Goal: Task Accomplishment & Management: Manage account settings

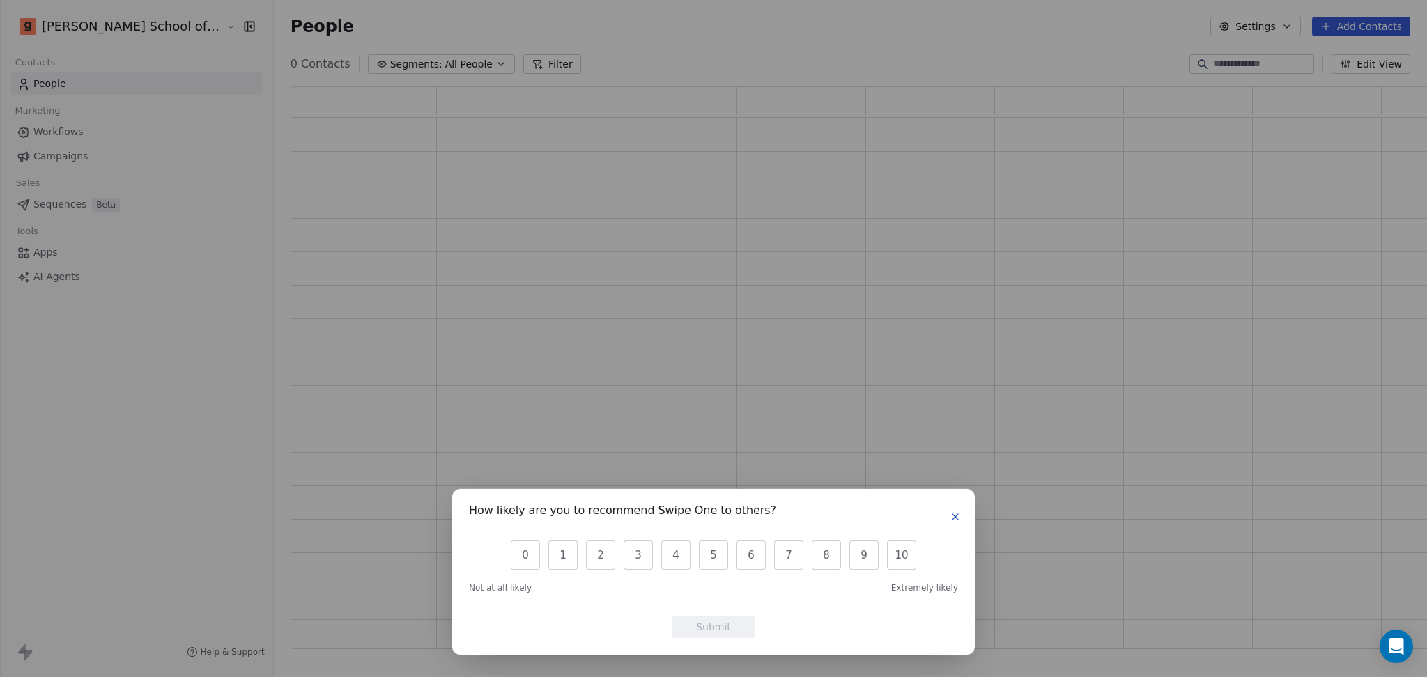
scroll to position [548, 1160]
click at [960, 516] on button "button" at bounding box center [955, 517] width 17 height 17
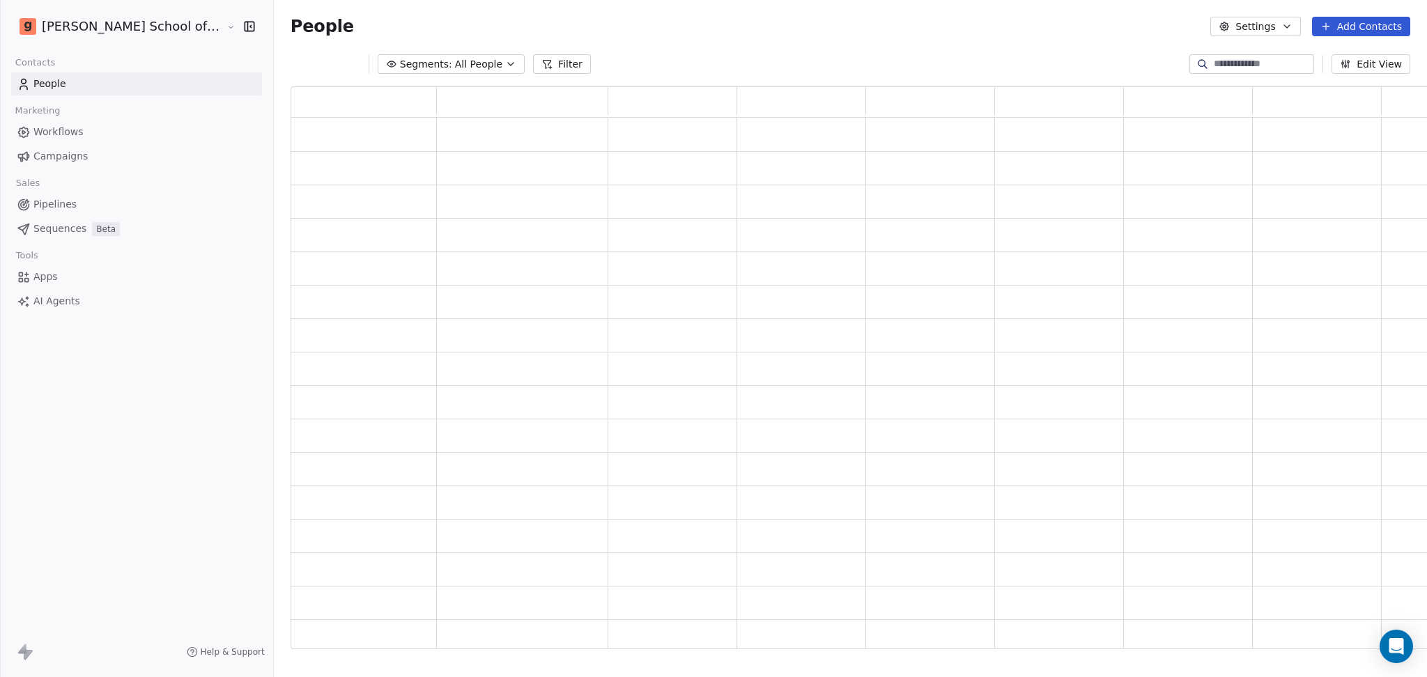
click at [151, 439] on div "[PERSON_NAME] School of Finance LLP Contacts People Marketing Workflows Campaig…" at bounding box center [136, 338] width 273 height 677
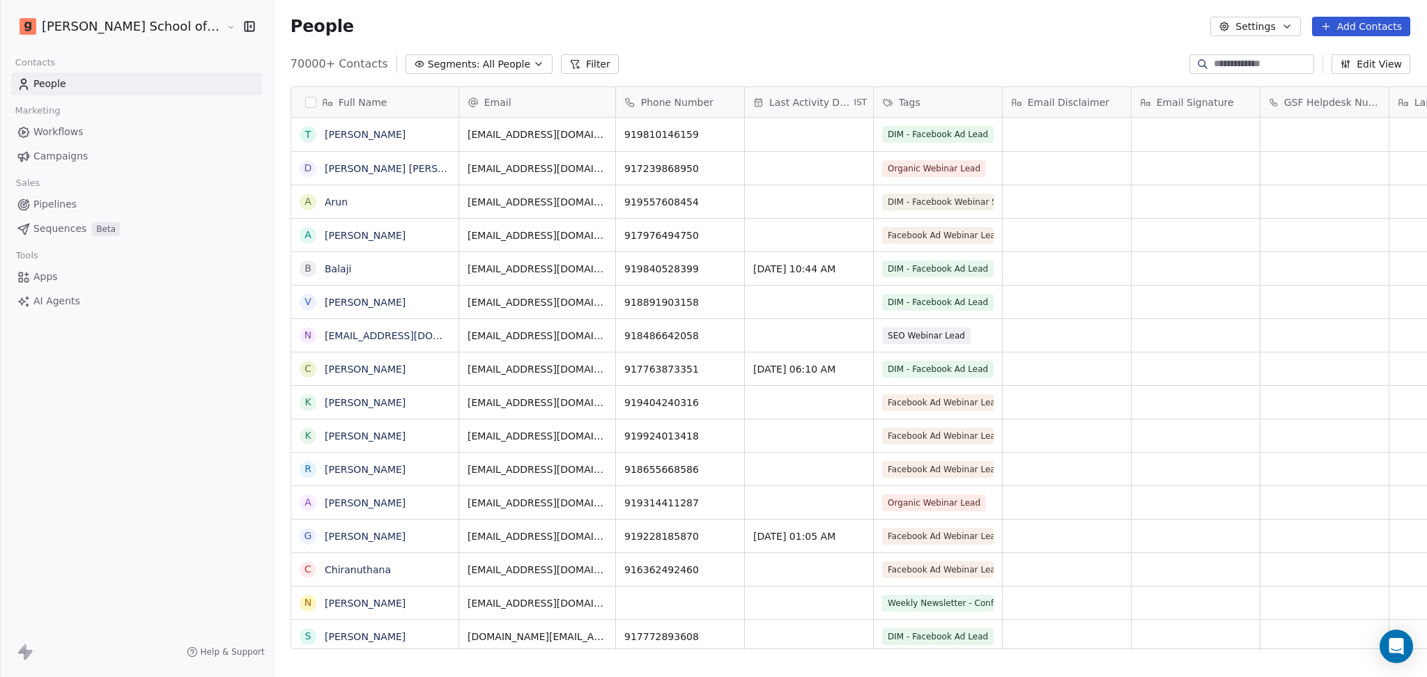
scroll to position [582, 1193]
click at [121, 164] on link "Campaigns" at bounding box center [136, 156] width 251 height 23
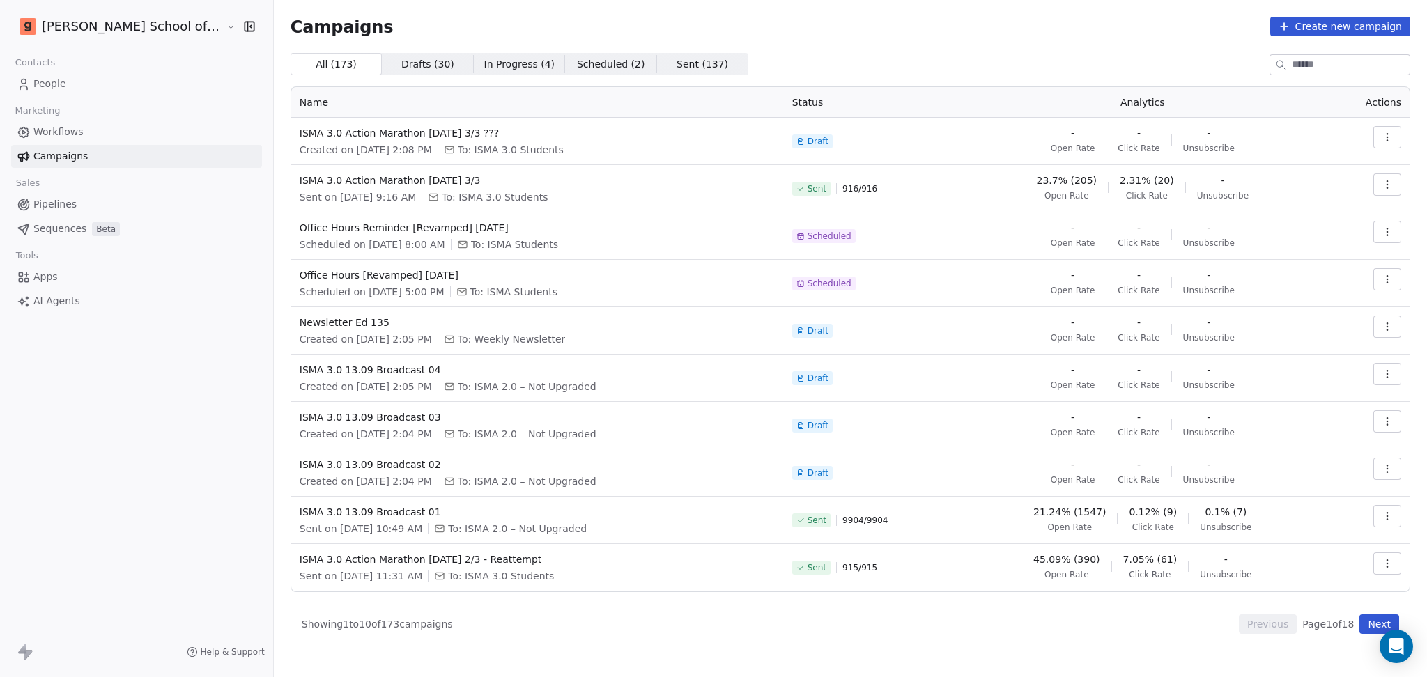
click at [139, 79] on link "People" at bounding box center [136, 83] width 251 height 23
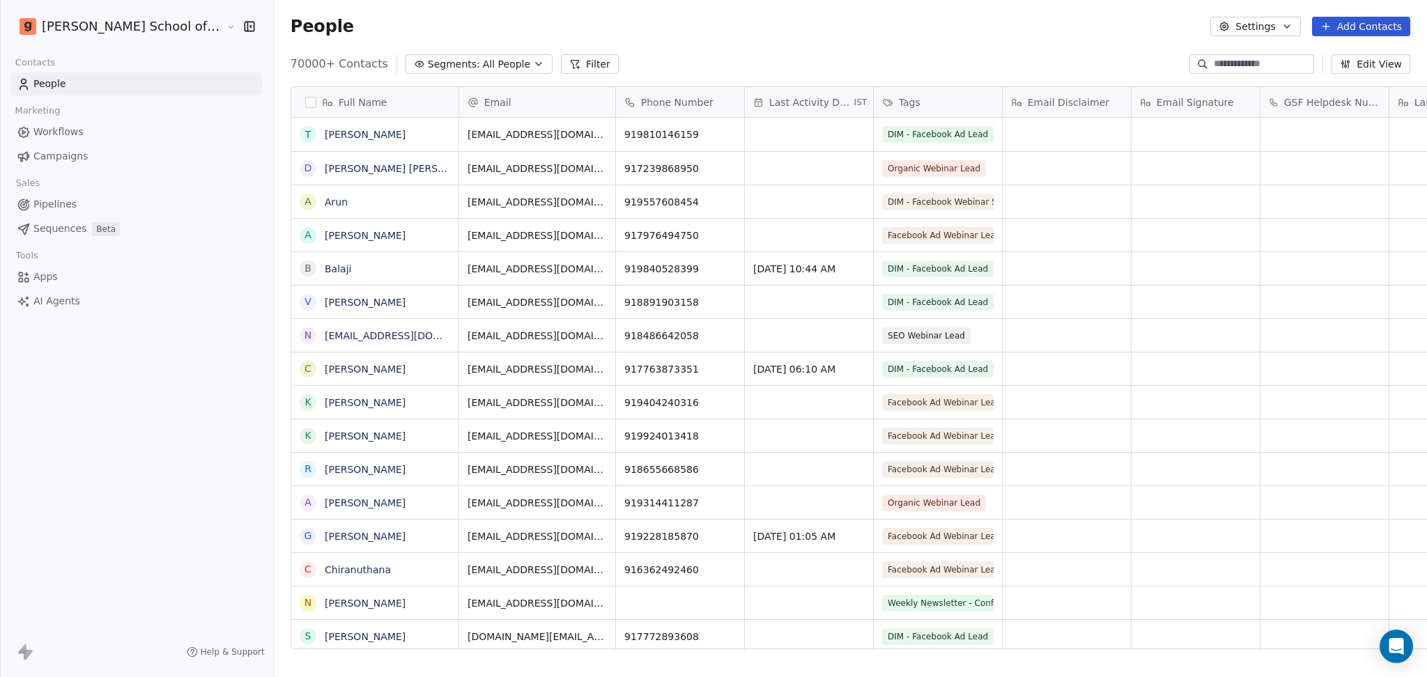
scroll to position [582, 1193]
click at [483, 57] on span "All People" at bounding box center [506, 64] width 47 height 15
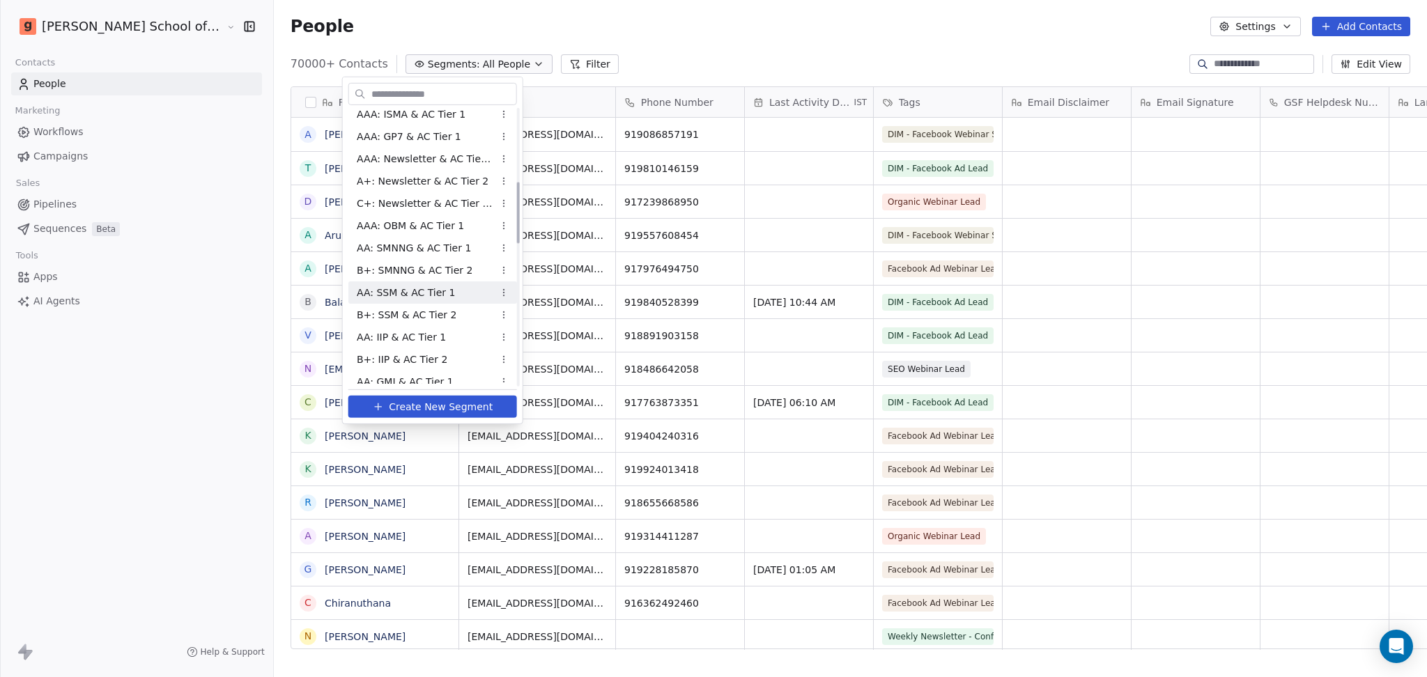
scroll to position [558, 0]
click at [431, 406] on span "Create New Segment" at bounding box center [441, 407] width 104 height 15
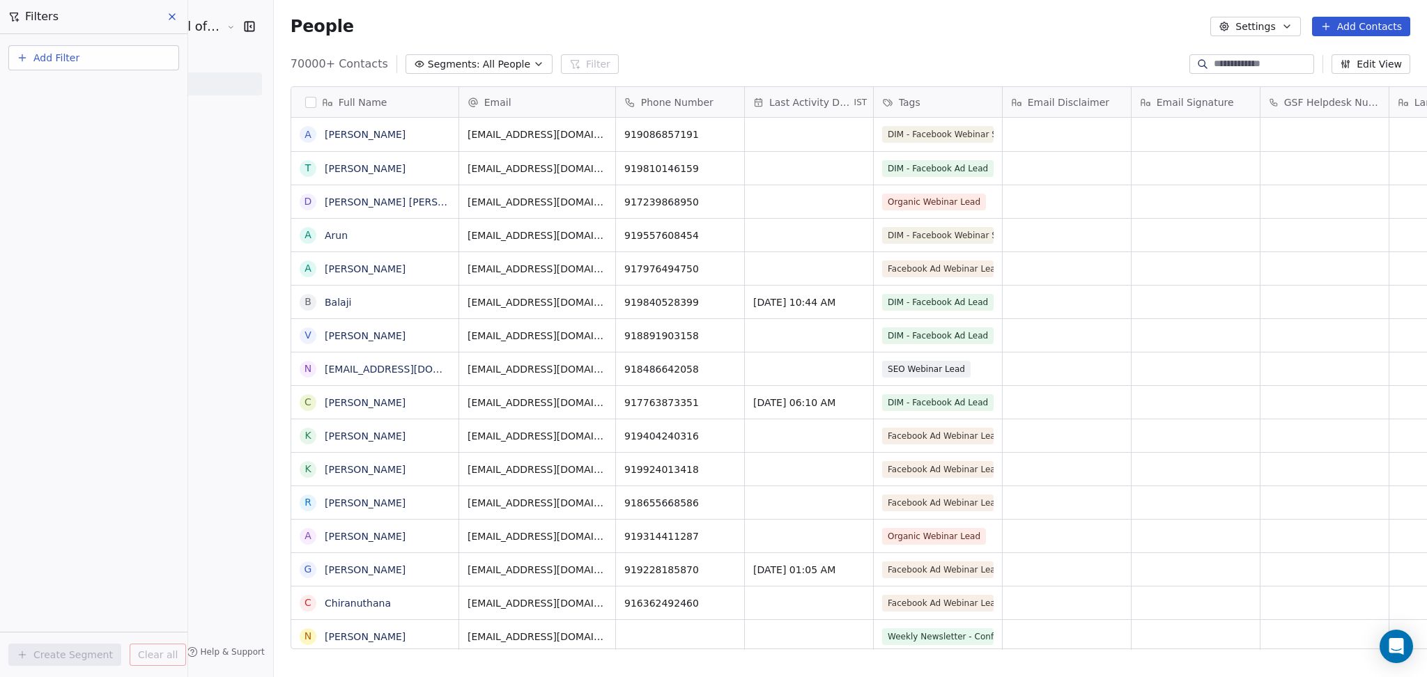
click at [97, 66] on button "Add Filter" at bounding box center [93, 57] width 171 height 25
click at [97, 95] on span "Contact properties" at bounding box center [68, 90] width 91 height 15
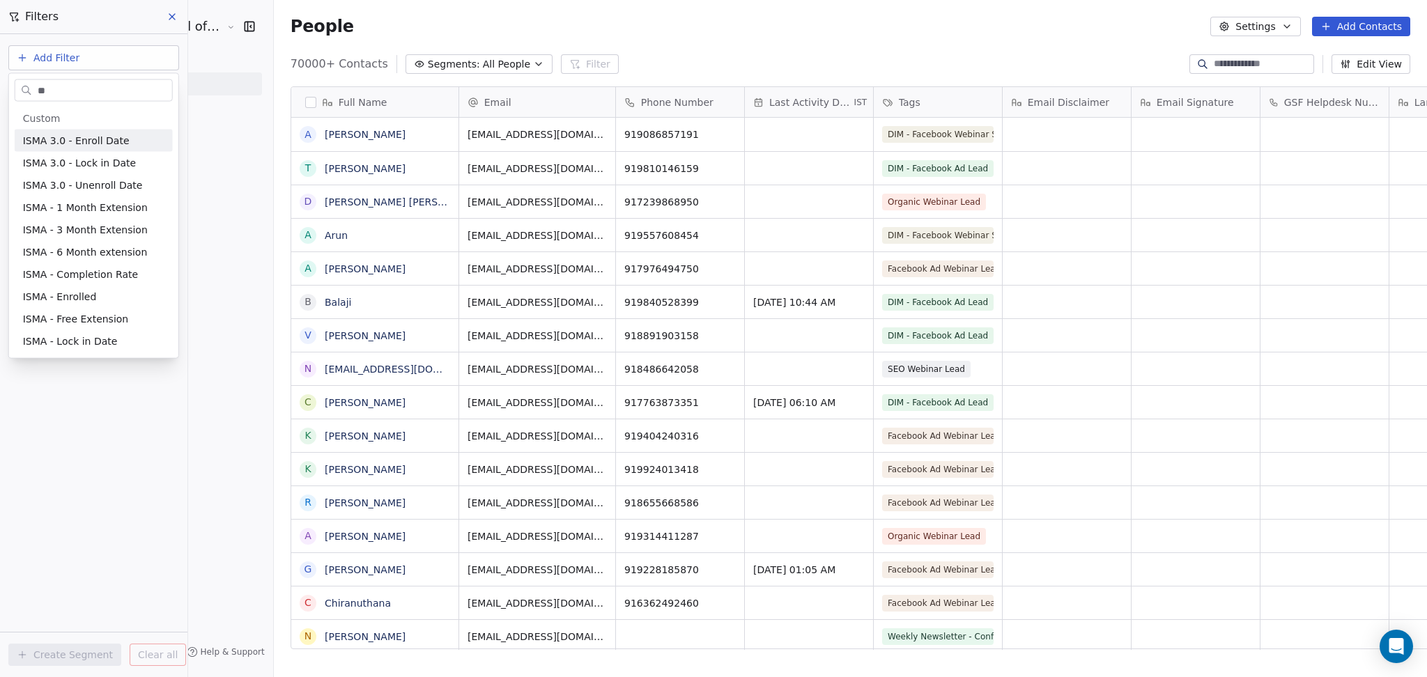
type input "*"
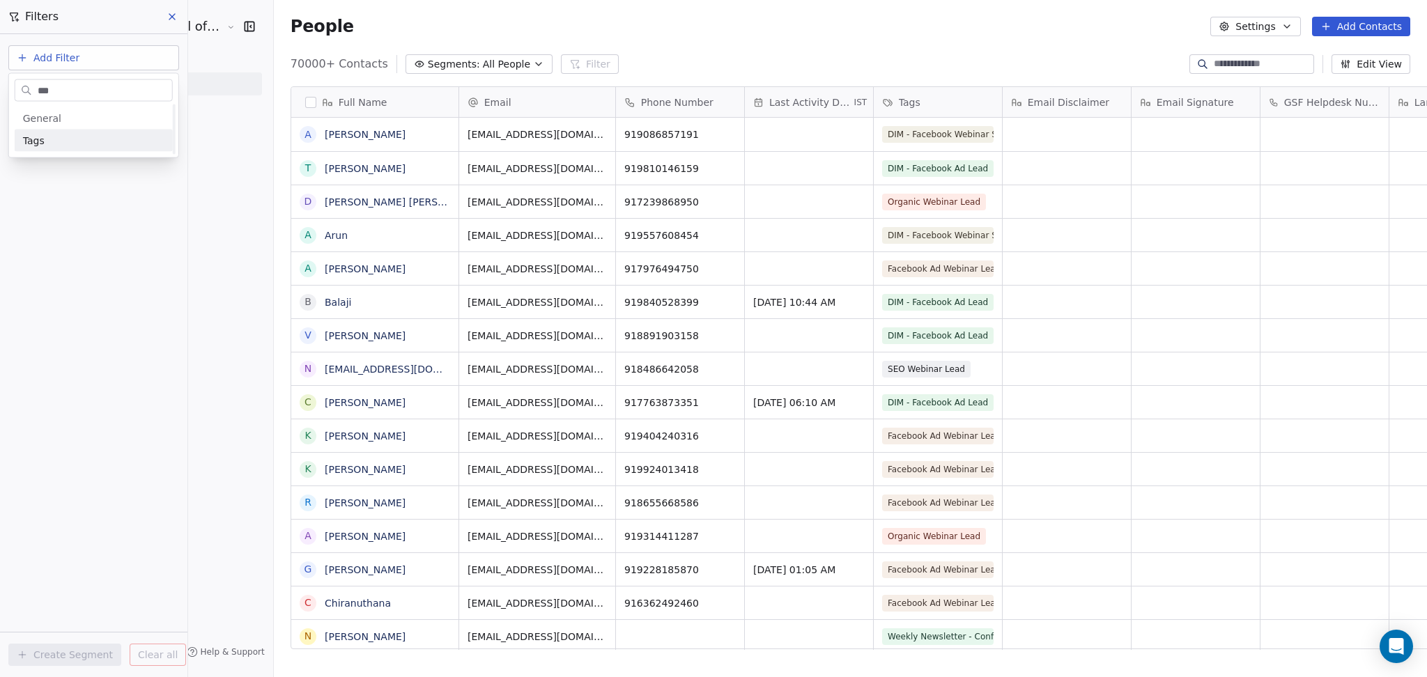
scroll to position [0, 0]
type input "***"
click at [67, 143] on div "Tags" at bounding box center [93, 141] width 141 height 14
click at [93, 153] on div "Includes" at bounding box center [94, 149] width 146 height 22
click at [90, 145] on body "[PERSON_NAME] School of Finance LLP Contacts People Marketing Workflows Campaig…" at bounding box center [713, 338] width 1427 height 677
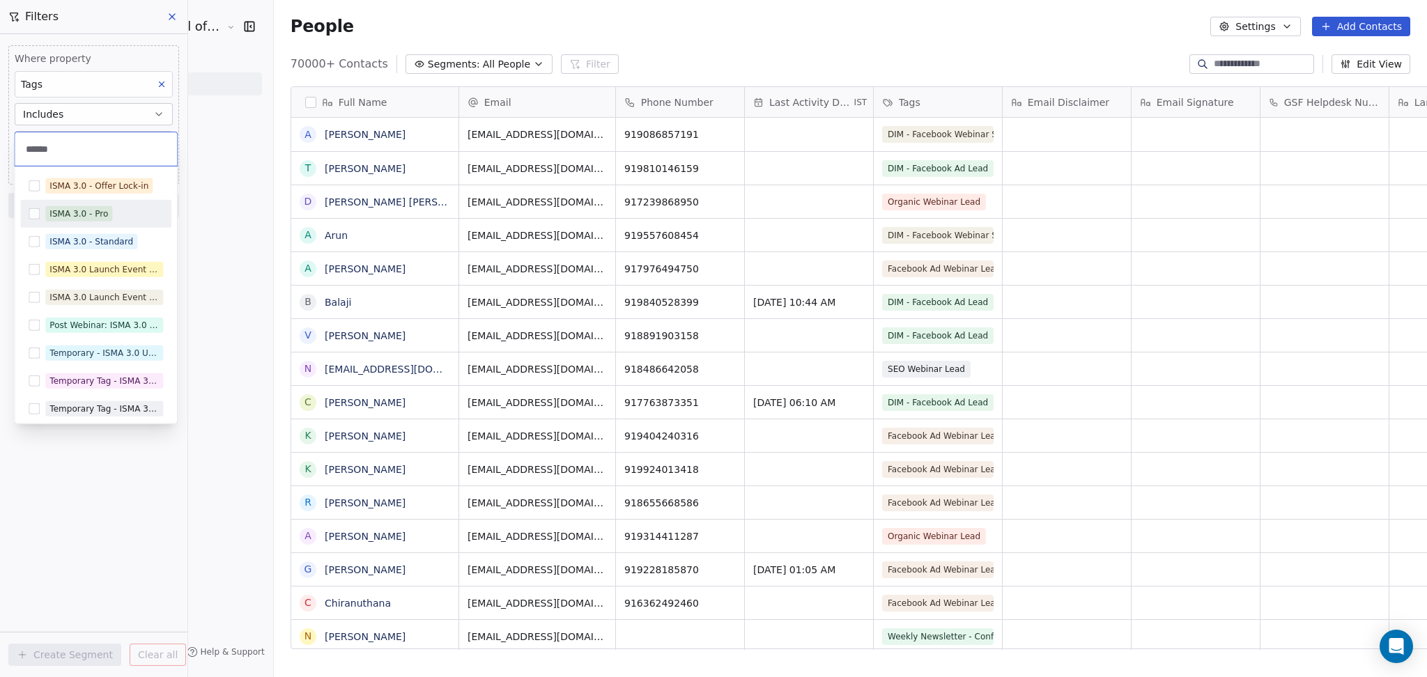
type input "******"
click at [128, 221] on div "ISMA 3.0 - Pro" at bounding box center [104, 213] width 118 height 15
type input "********"
click at [131, 228] on div "ISMA 3.0 - Standard" at bounding box center [95, 242] width 151 height 28
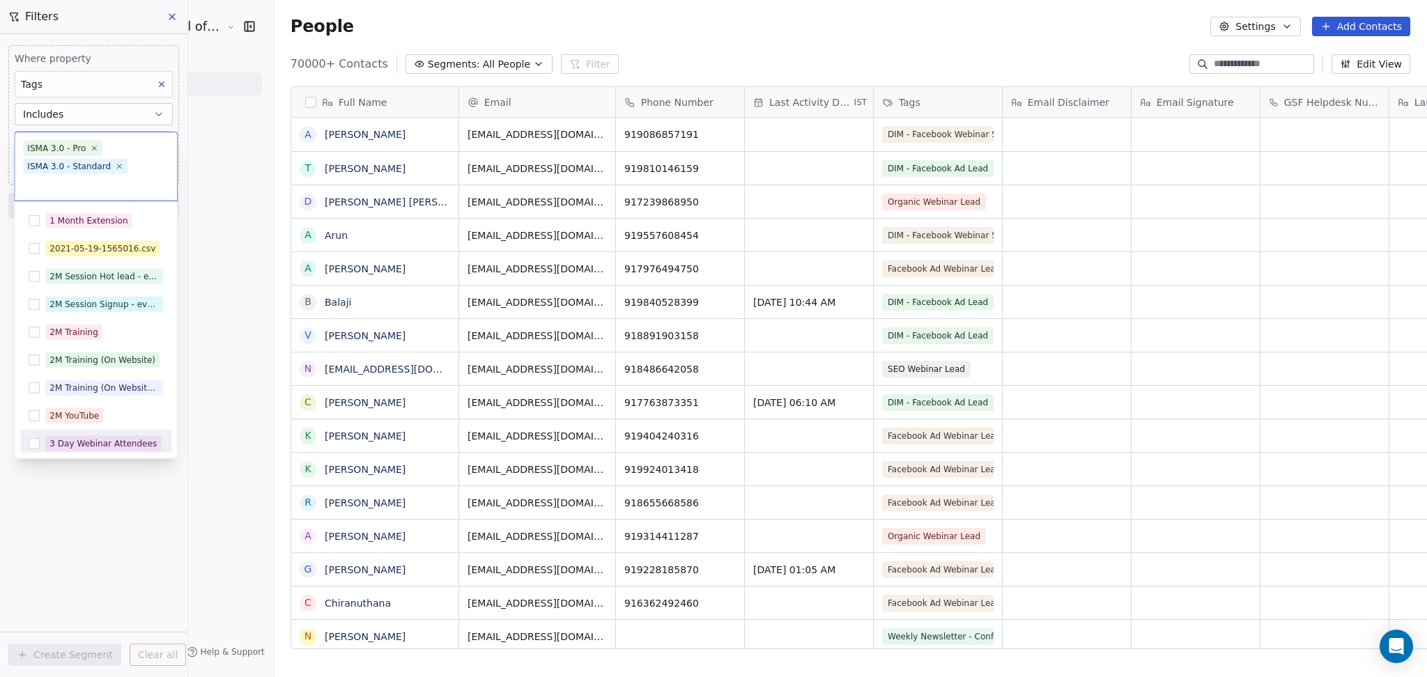
click at [102, 500] on html "[PERSON_NAME] School of Finance LLP Contacts People Marketing Workflows Campaig…" at bounding box center [713, 338] width 1427 height 677
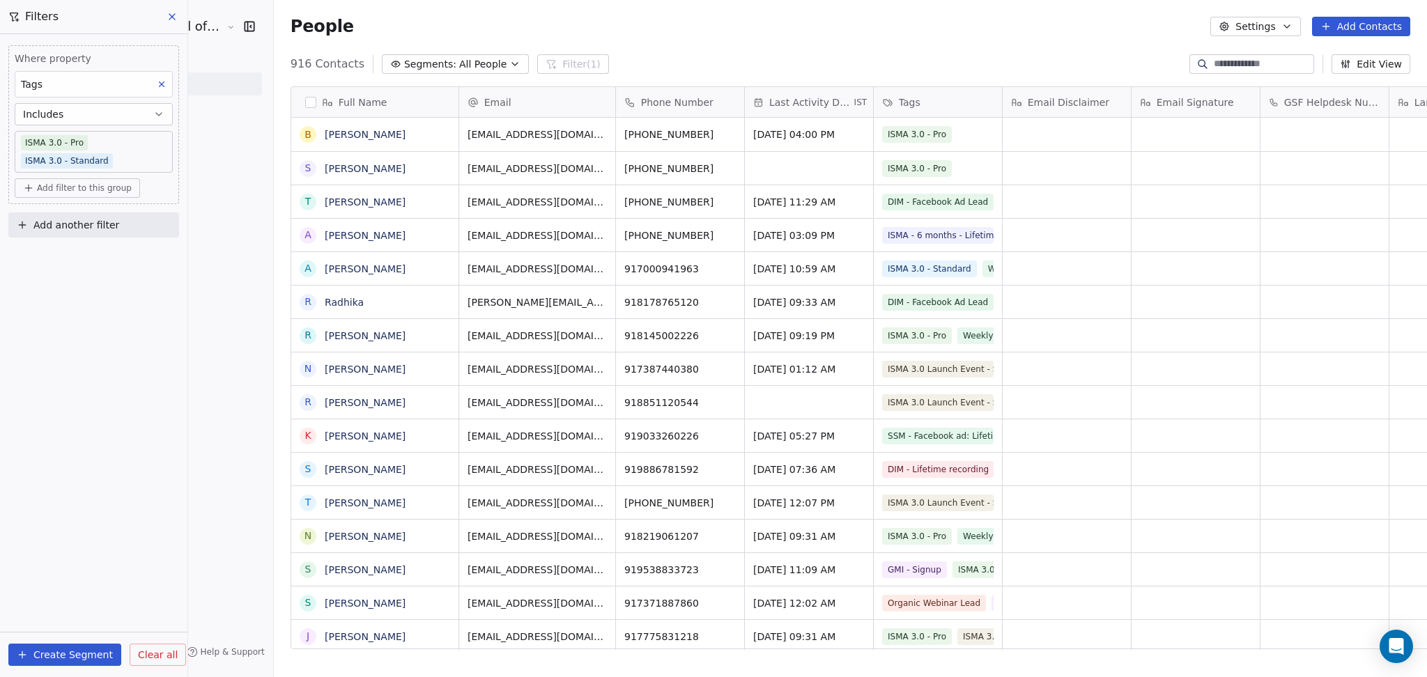
scroll to position [582, 1193]
click at [102, 216] on button "Add another filter" at bounding box center [93, 225] width 171 height 25
click at [116, 261] on div "Contact properties" at bounding box center [93, 258] width 141 height 15
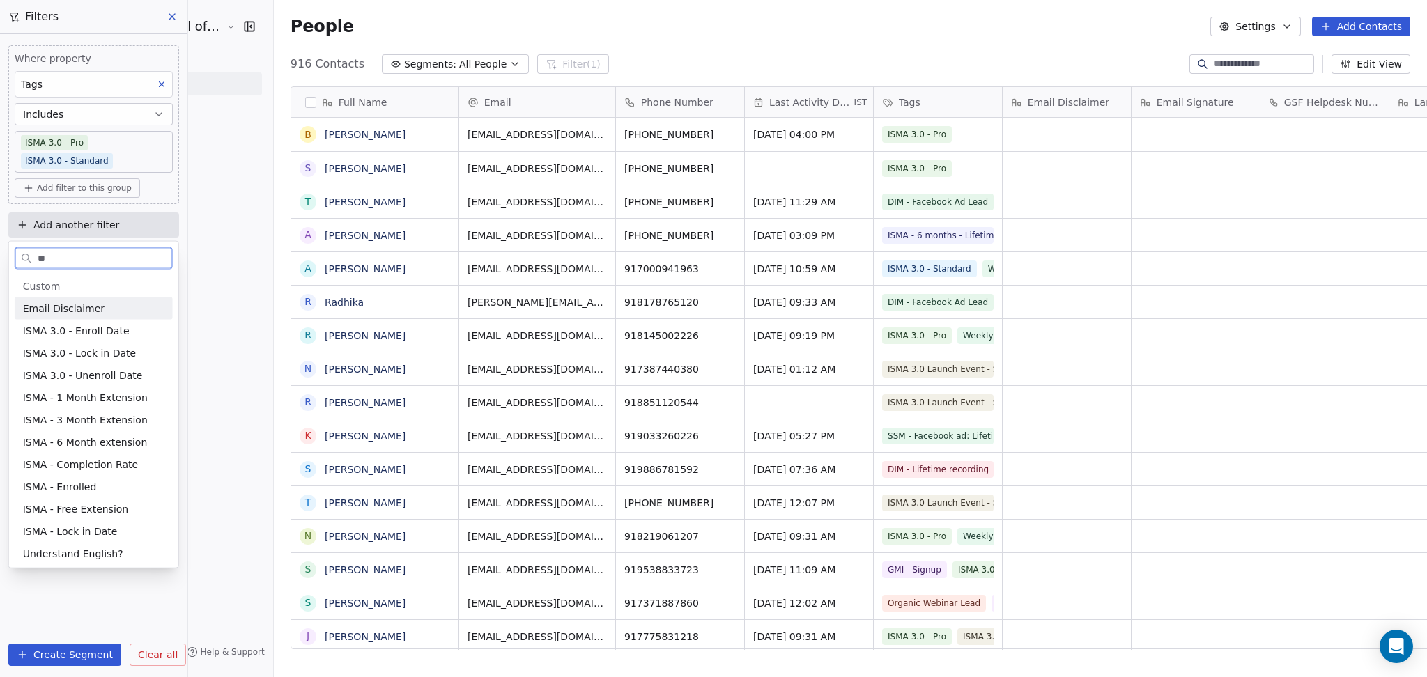
type input "*"
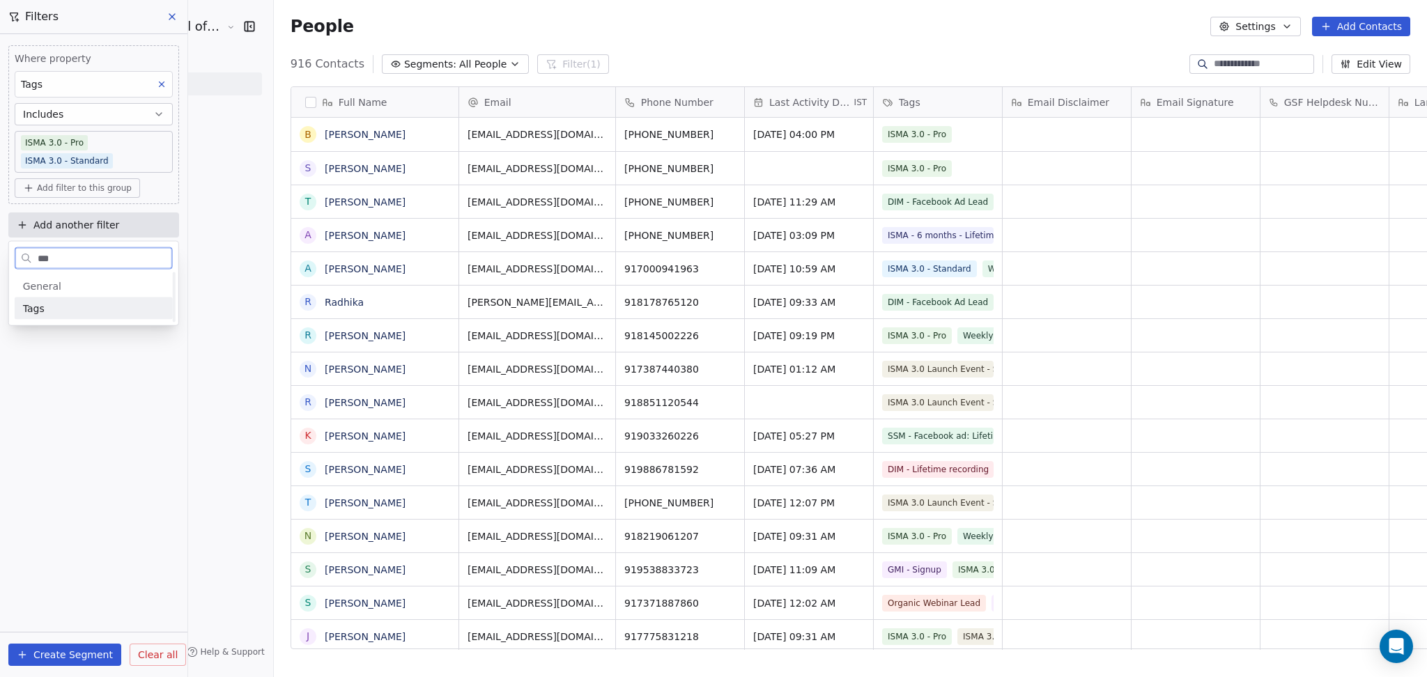
scroll to position [0, 0]
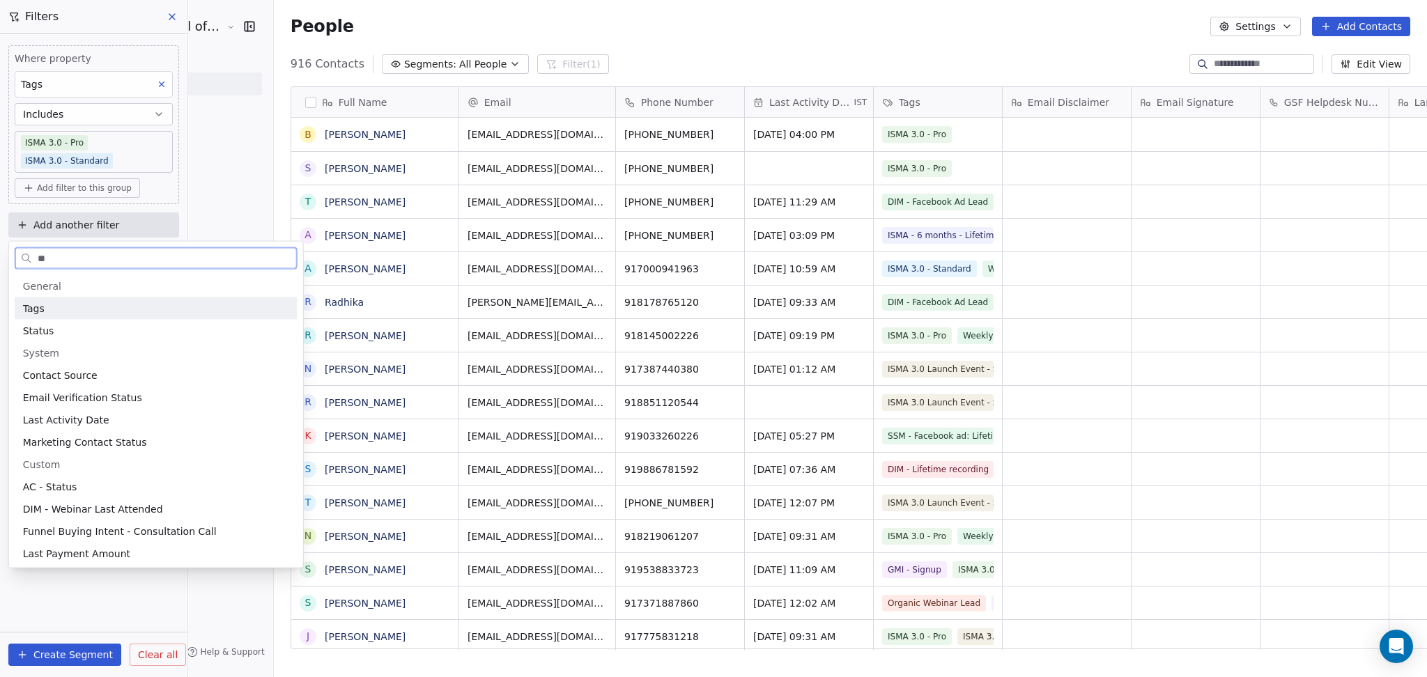
type input "*"
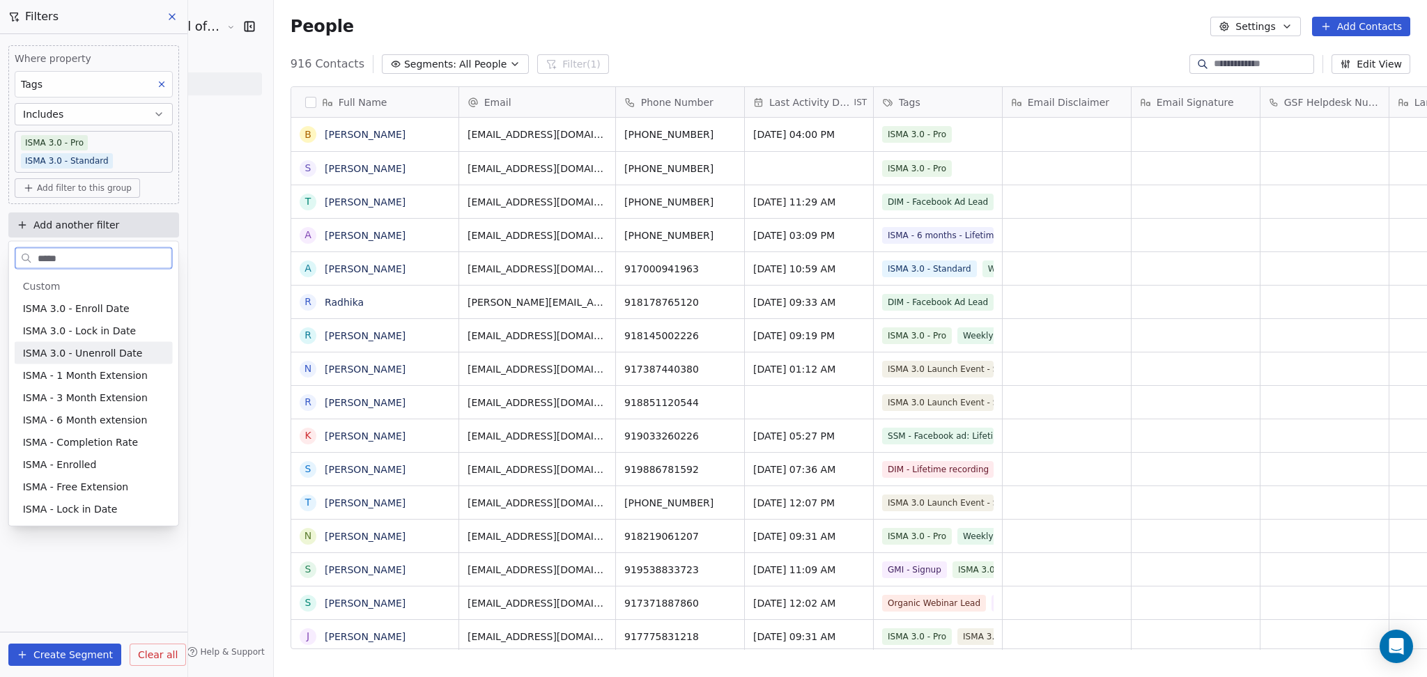
type input "****"
drag, startPoint x: 117, startPoint y: 348, endPoint x: 139, endPoint y: 436, distance: 90.6
click at [117, 348] on span "ISMA 3.0 - Unenroll Date" at bounding box center [83, 353] width 120 height 14
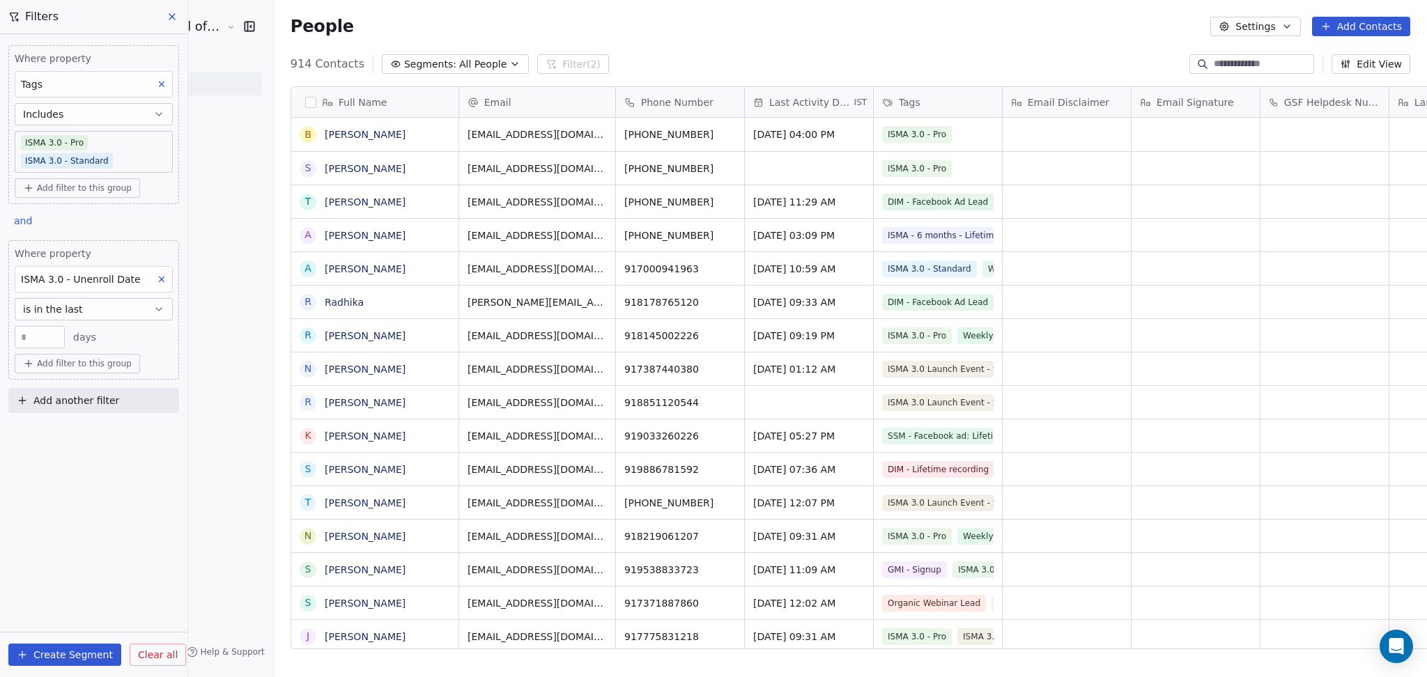
scroll to position [582, 1193]
click at [83, 310] on button "is in the last" at bounding box center [94, 309] width 158 height 22
click at [91, 404] on div "is in the next" at bounding box center [94, 411] width 146 height 22
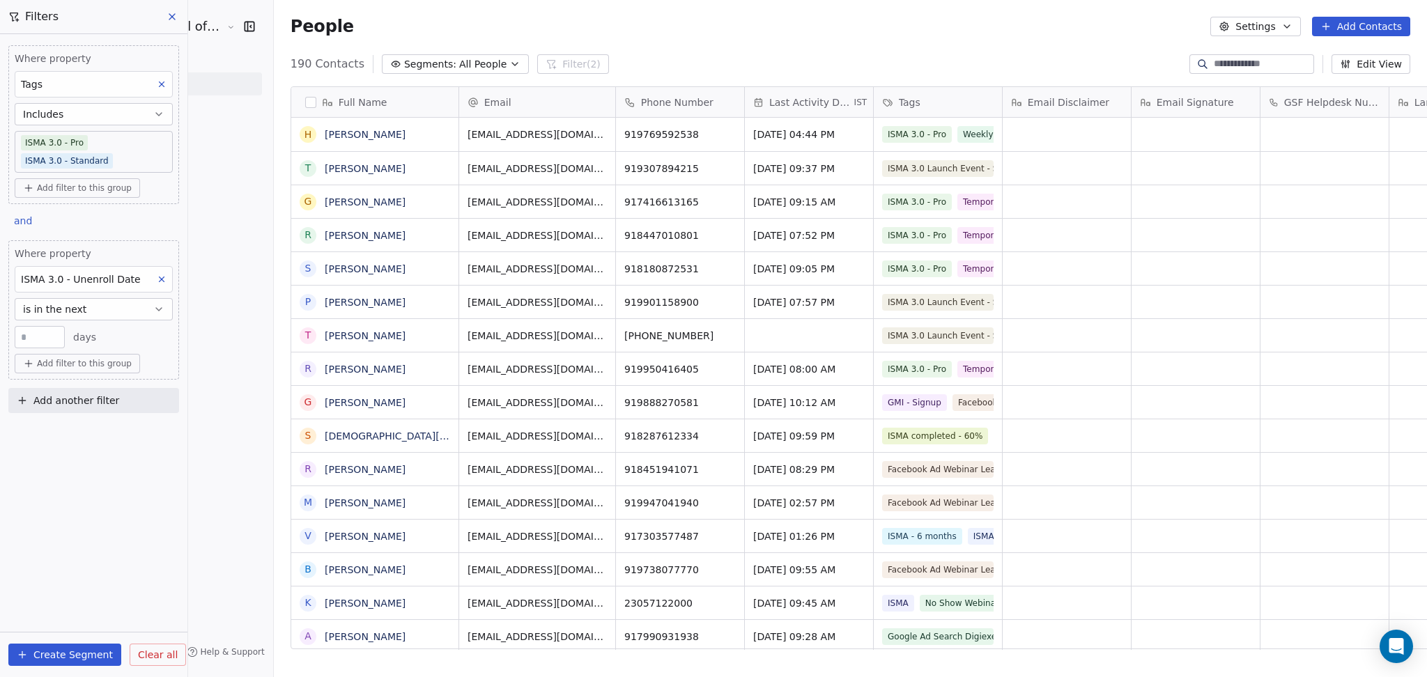
click at [119, 468] on div "Where property Tags Includes ISMA 3.0 - Pro ISMA 3.0 - Standard Add filter to t…" at bounding box center [93, 355] width 187 height 643
click at [45, 346] on div "**" at bounding box center [40, 337] width 50 height 22
click at [42, 340] on input "**" at bounding box center [39, 337] width 43 height 10
click at [74, 655] on button "Create Segment" at bounding box center [64, 655] width 113 height 22
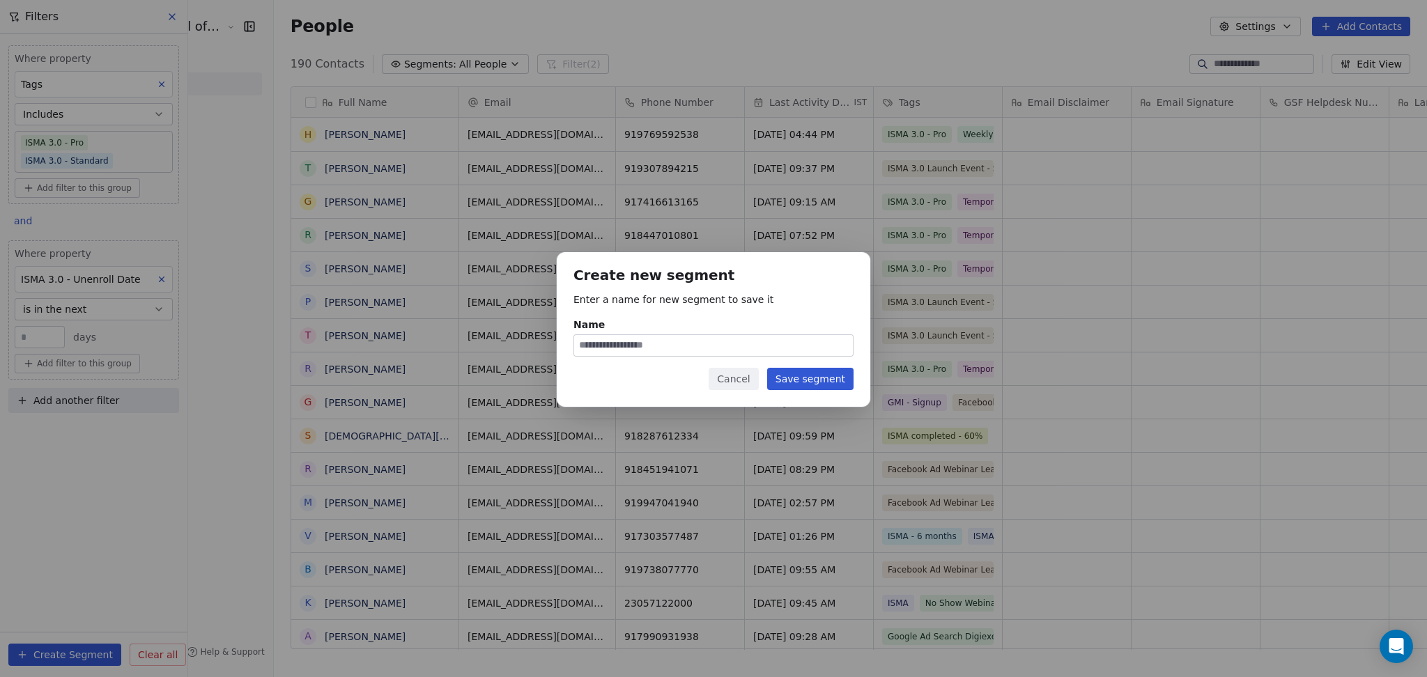
click at [733, 389] on button "Cancel" at bounding box center [733, 379] width 49 height 22
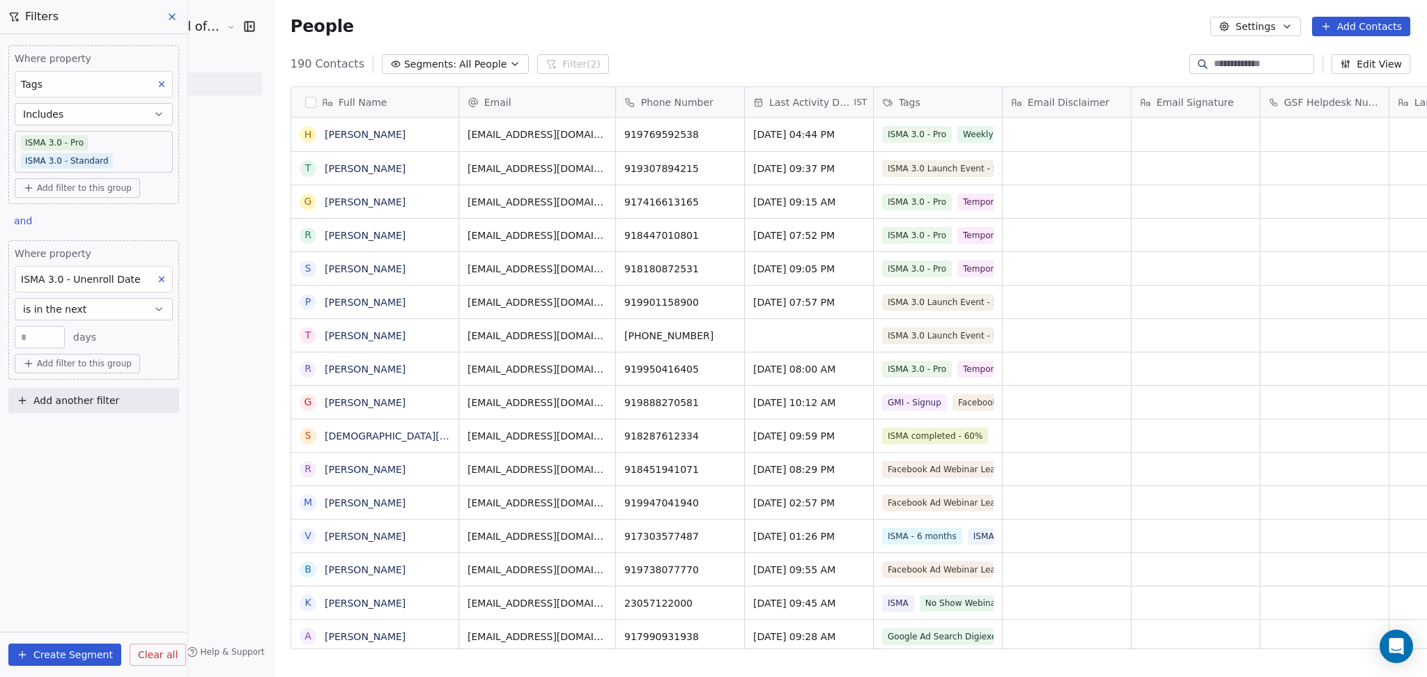
click at [443, 70] on button "Segments: All People" at bounding box center [455, 64] width 147 height 20
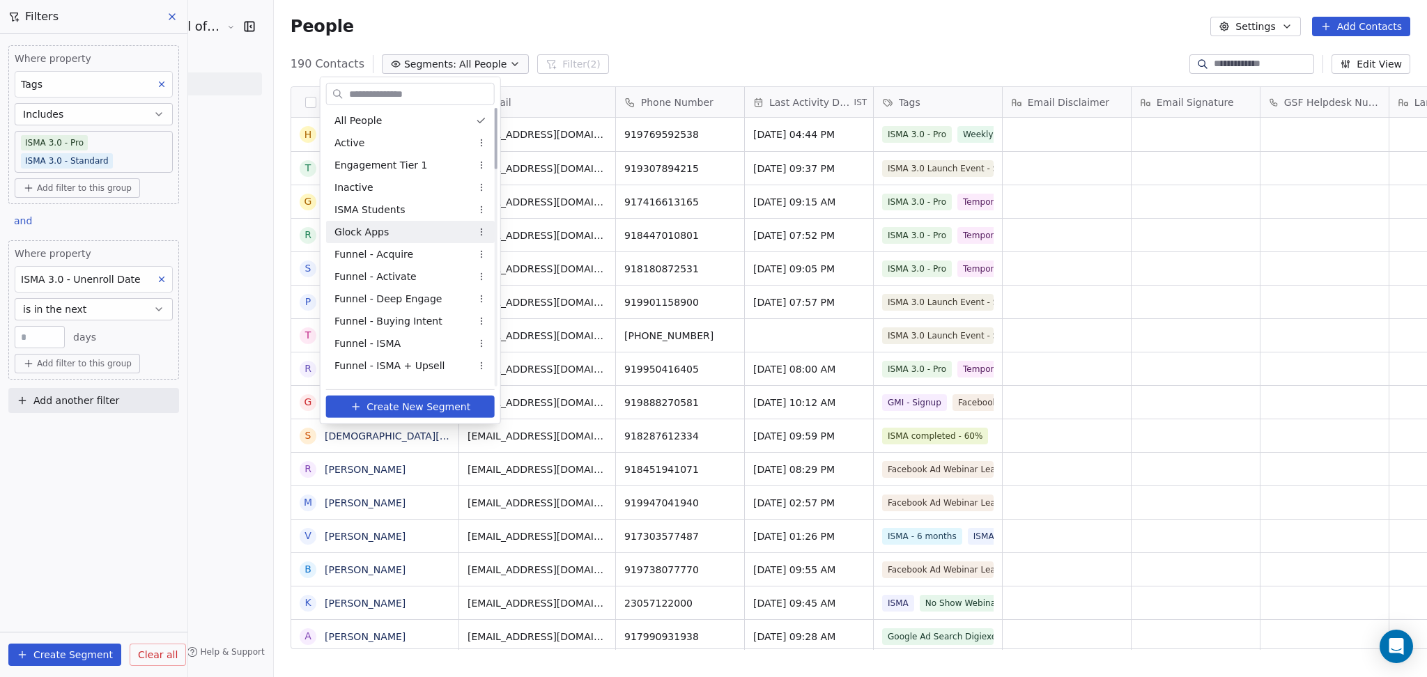
scroll to position [0, 0]
click at [150, 456] on html "[PERSON_NAME] School of Finance LLP Contacts People Marketing Workflows Campaig…" at bounding box center [713, 338] width 1427 height 677
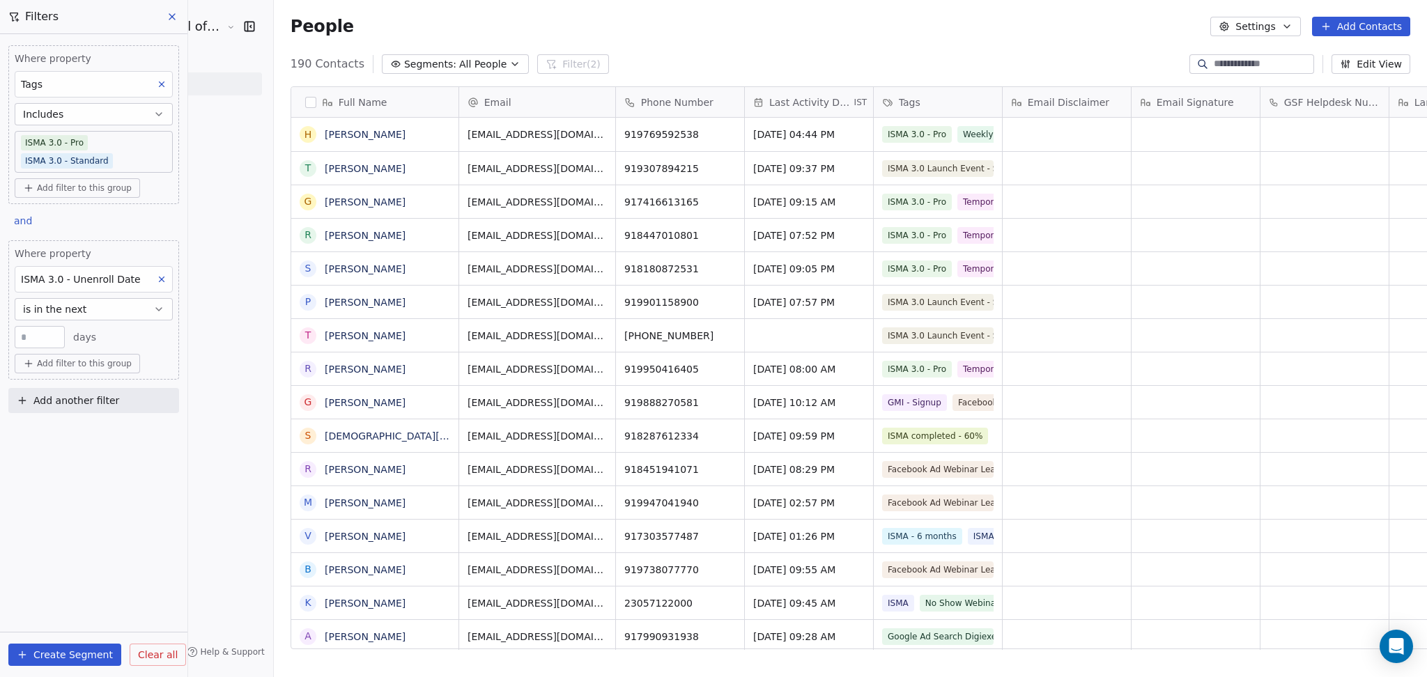
click at [70, 644] on button "Create Segment" at bounding box center [64, 655] width 113 height 22
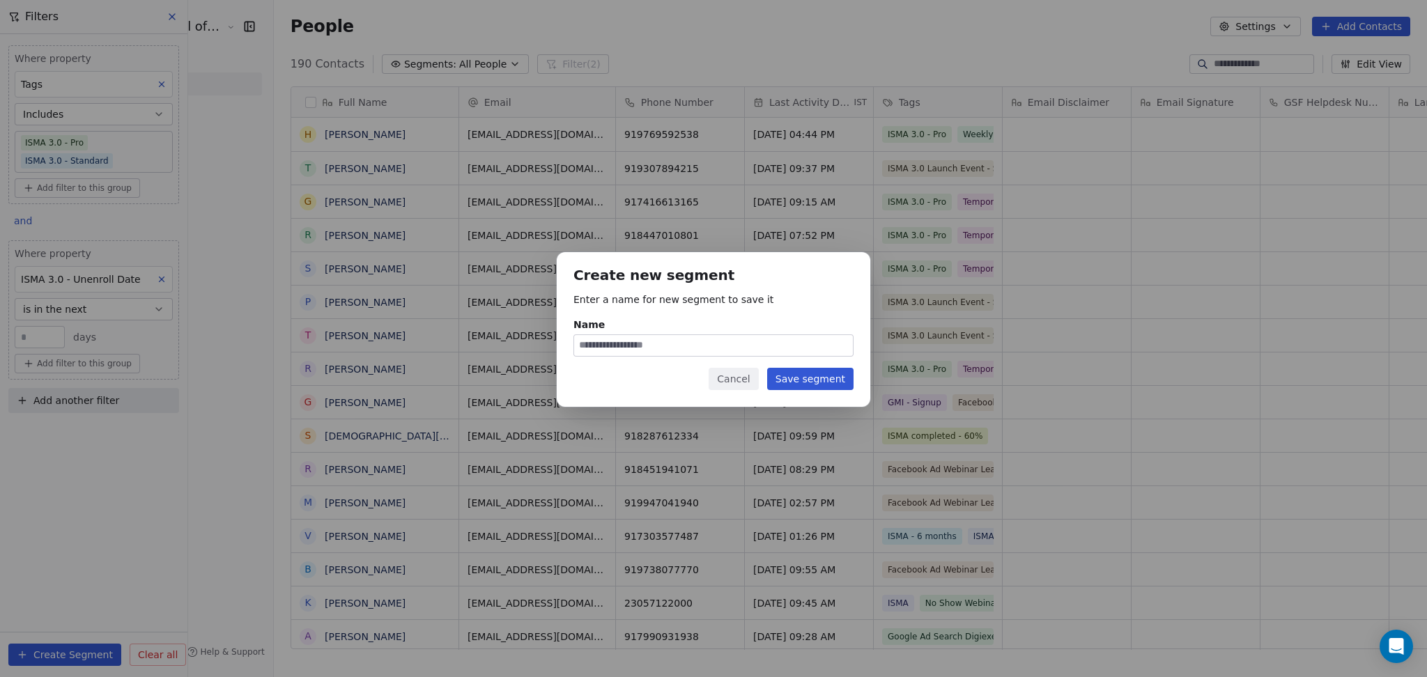
click at [580, 348] on input "Name" at bounding box center [713, 345] width 279 height 21
click at [620, 339] on input "**********" at bounding box center [713, 345] width 279 height 21
type input "**********"
click at [839, 374] on button "Save segment" at bounding box center [810, 379] width 86 height 22
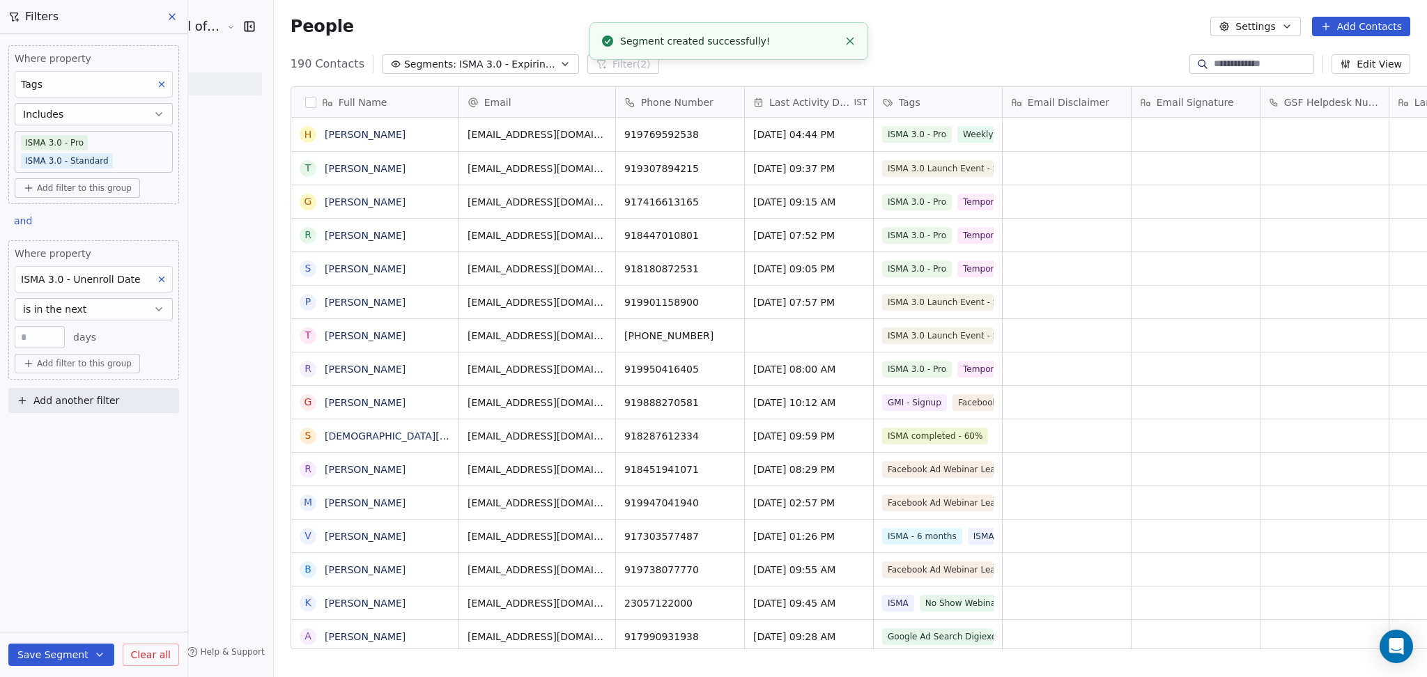
click at [175, 16] on icon at bounding box center [172, 16] width 11 height 11
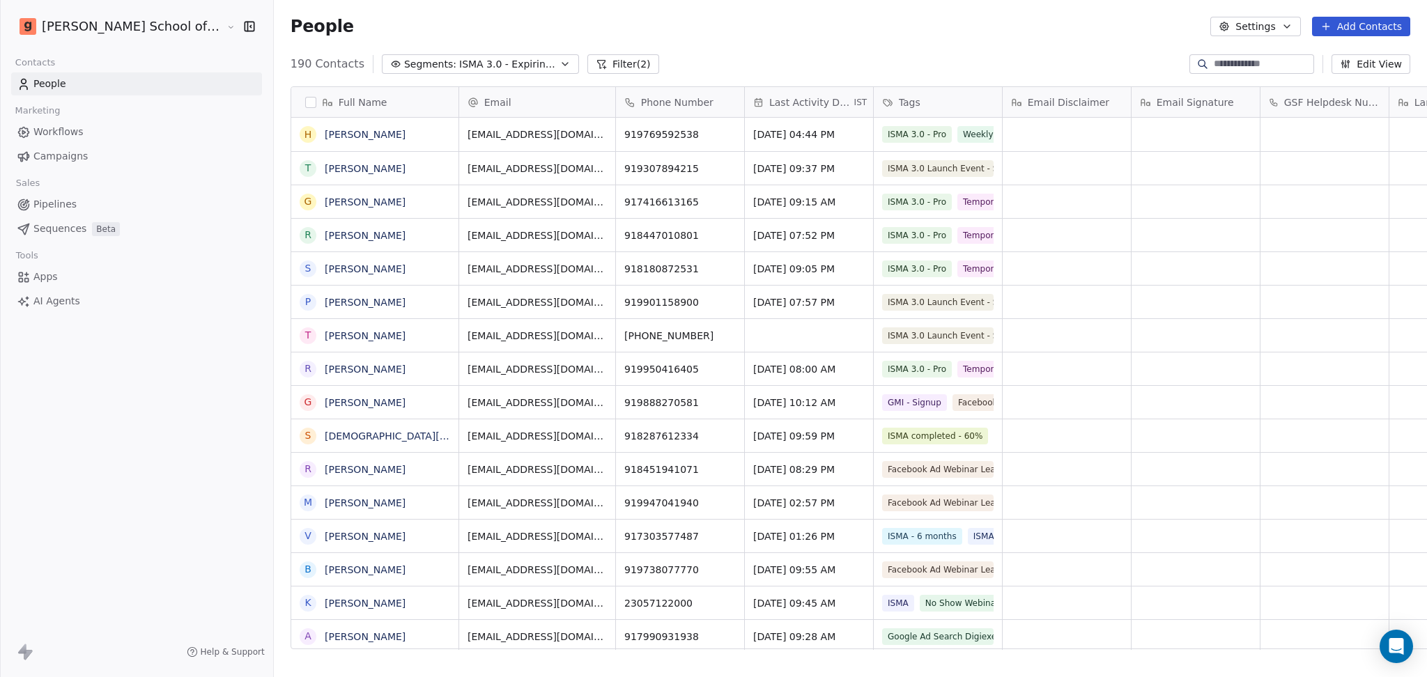
click at [165, 386] on div "[PERSON_NAME] School of Finance LLP Contacts People Marketing Workflows Campaig…" at bounding box center [136, 338] width 273 height 677
click at [1271, 61] on input at bounding box center [1263, 64] width 98 height 14
paste input "**********"
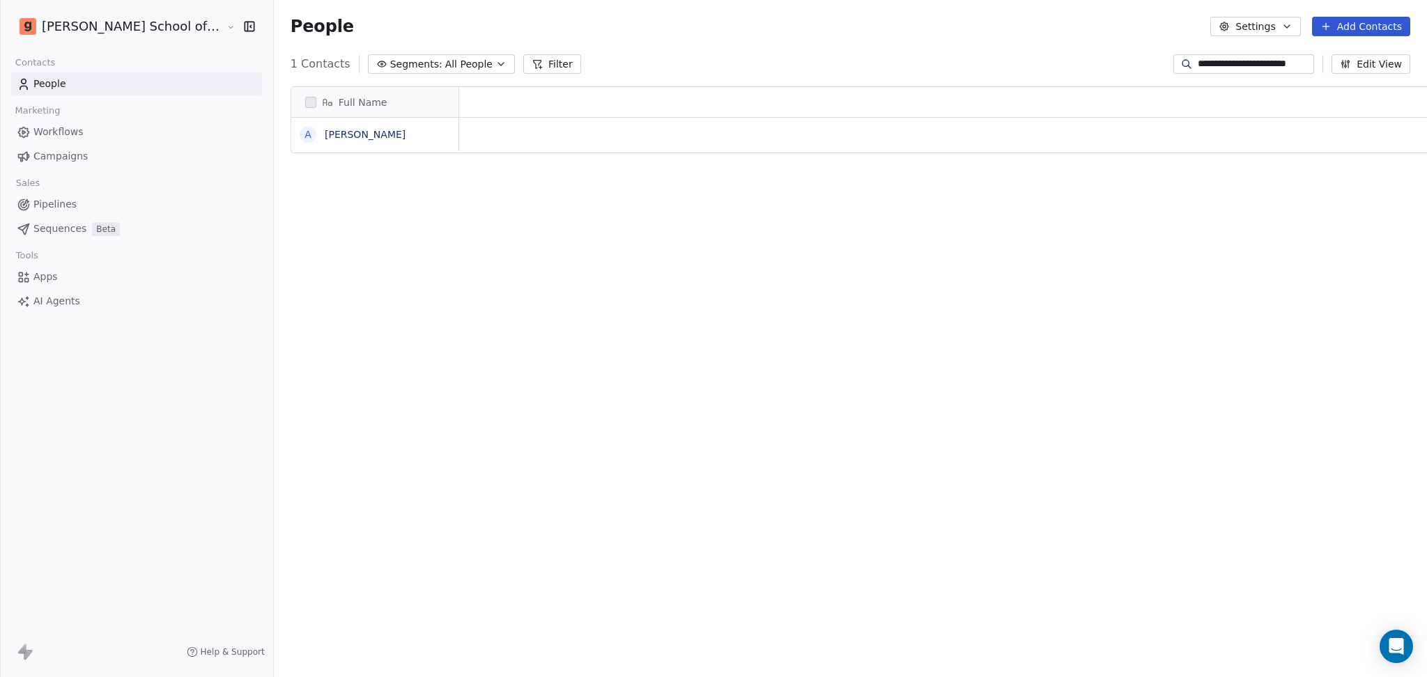
scroll to position [582, 1193]
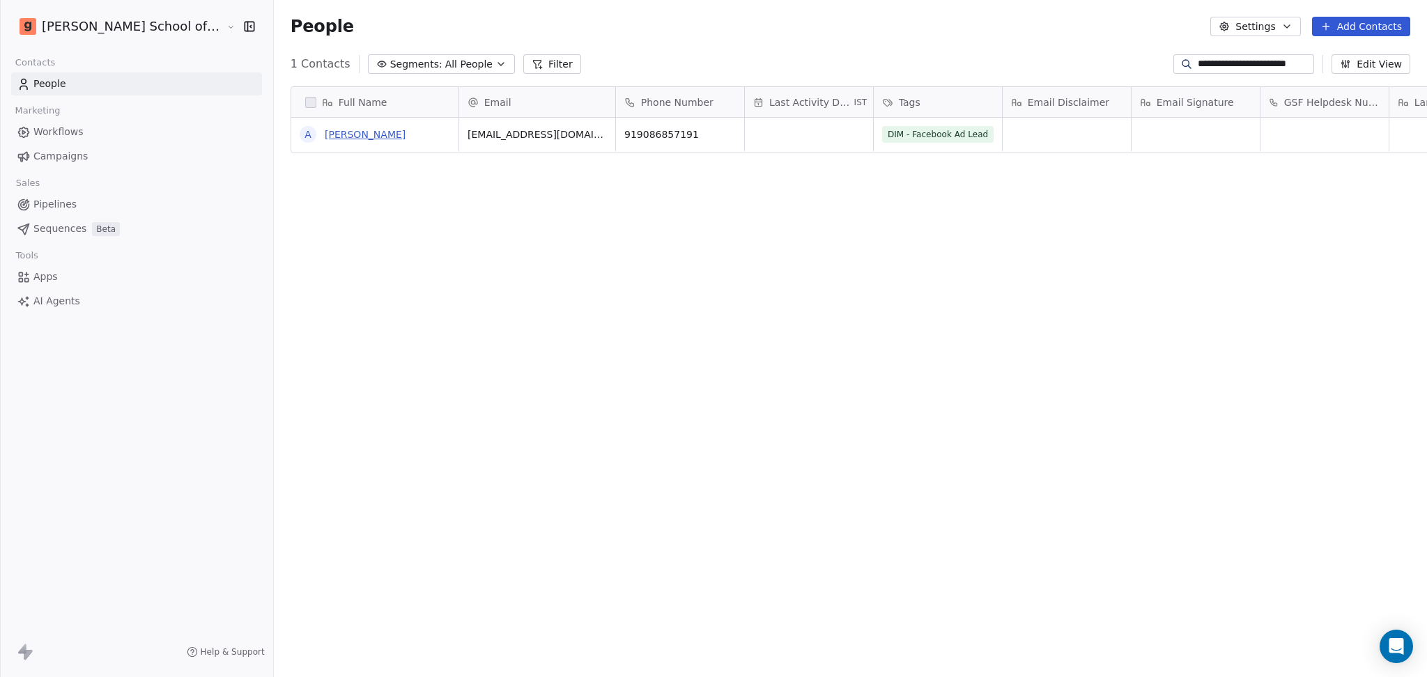
type input "**********"
click at [325, 135] on link "[PERSON_NAME]" at bounding box center [365, 134] width 81 height 11
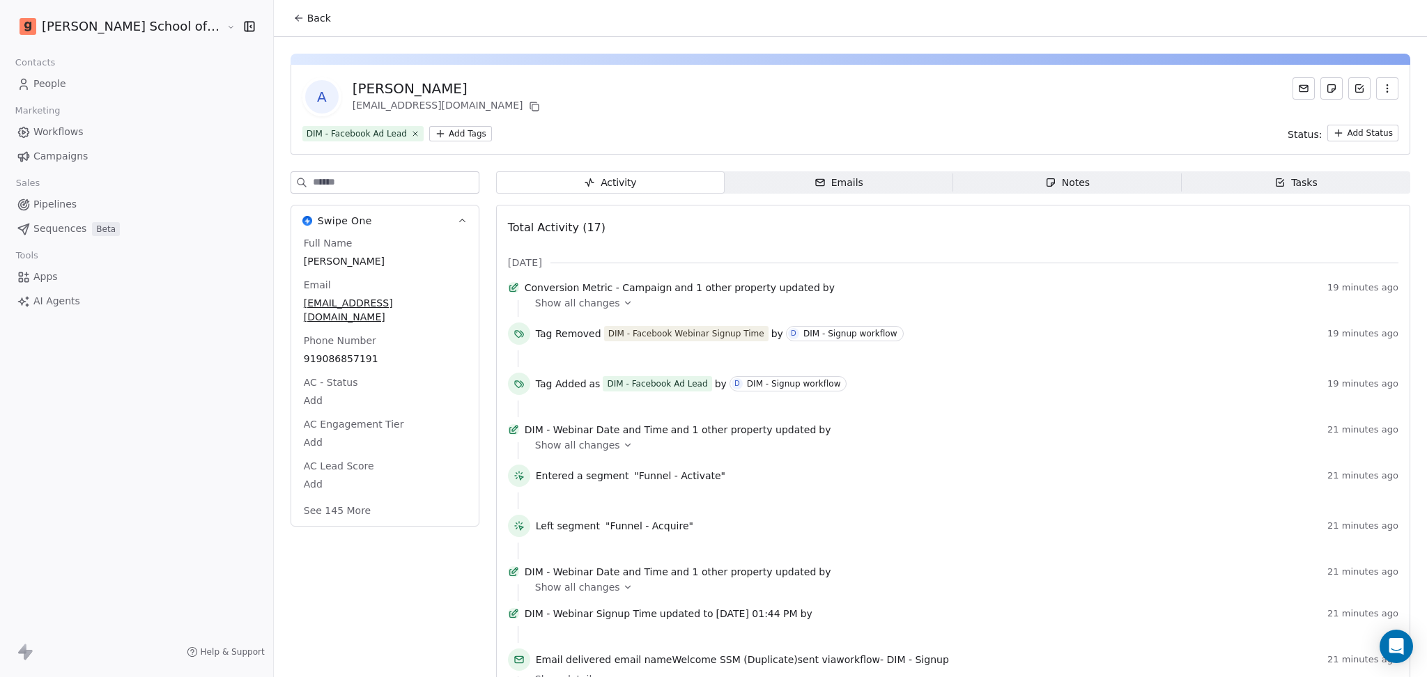
click at [321, 195] on div "Swipe One Full Name [PERSON_NAME] Email [PERSON_NAME][EMAIL_ADDRESS][DOMAIN_NAM…" at bounding box center [385, 353] width 189 height 364
click at [316, 190] on input at bounding box center [396, 182] width 166 height 21
type input "***"
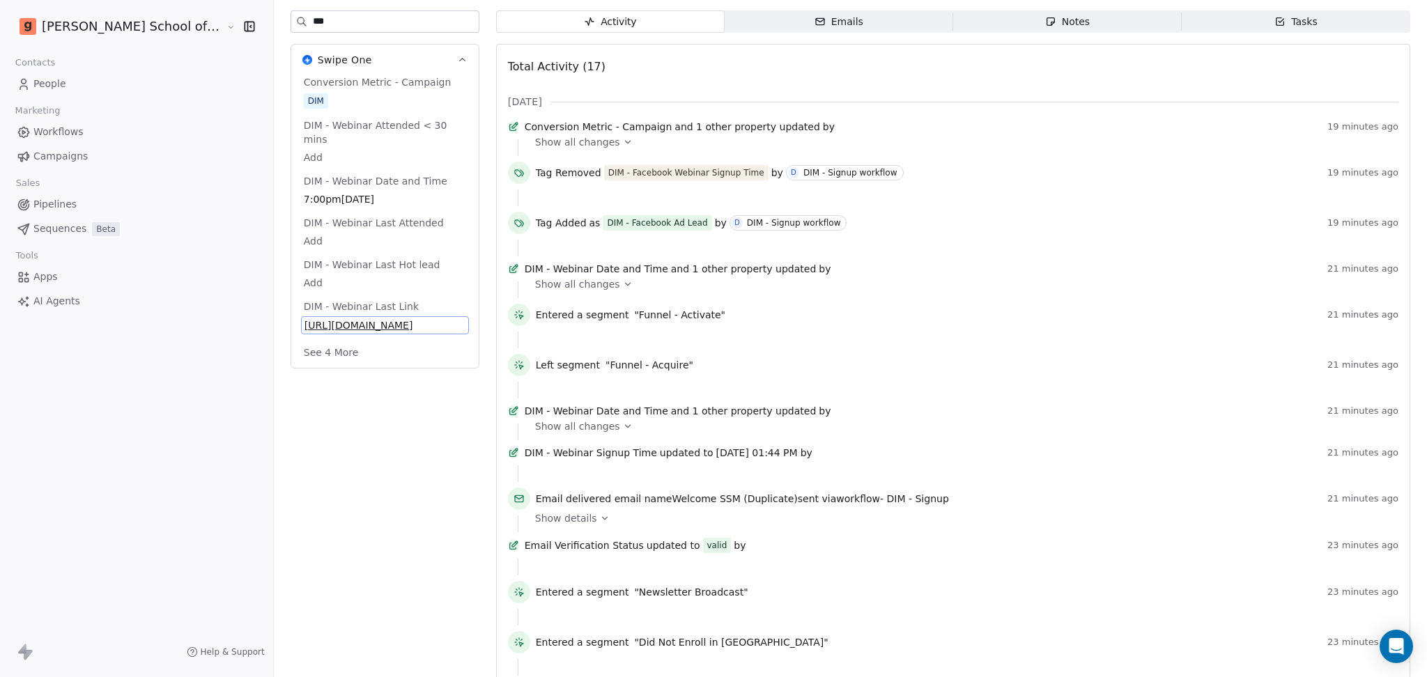
drag, startPoint x: 279, startPoint y: 499, endPoint x: 255, endPoint y: 355, distance: 145.6
click at [305, 332] on span "[URL][DOMAIN_NAME]" at bounding box center [385, 325] width 161 height 14
click at [328, 332] on span "[URL][DOMAIN_NAME]" at bounding box center [385, 325] width 161 height 14
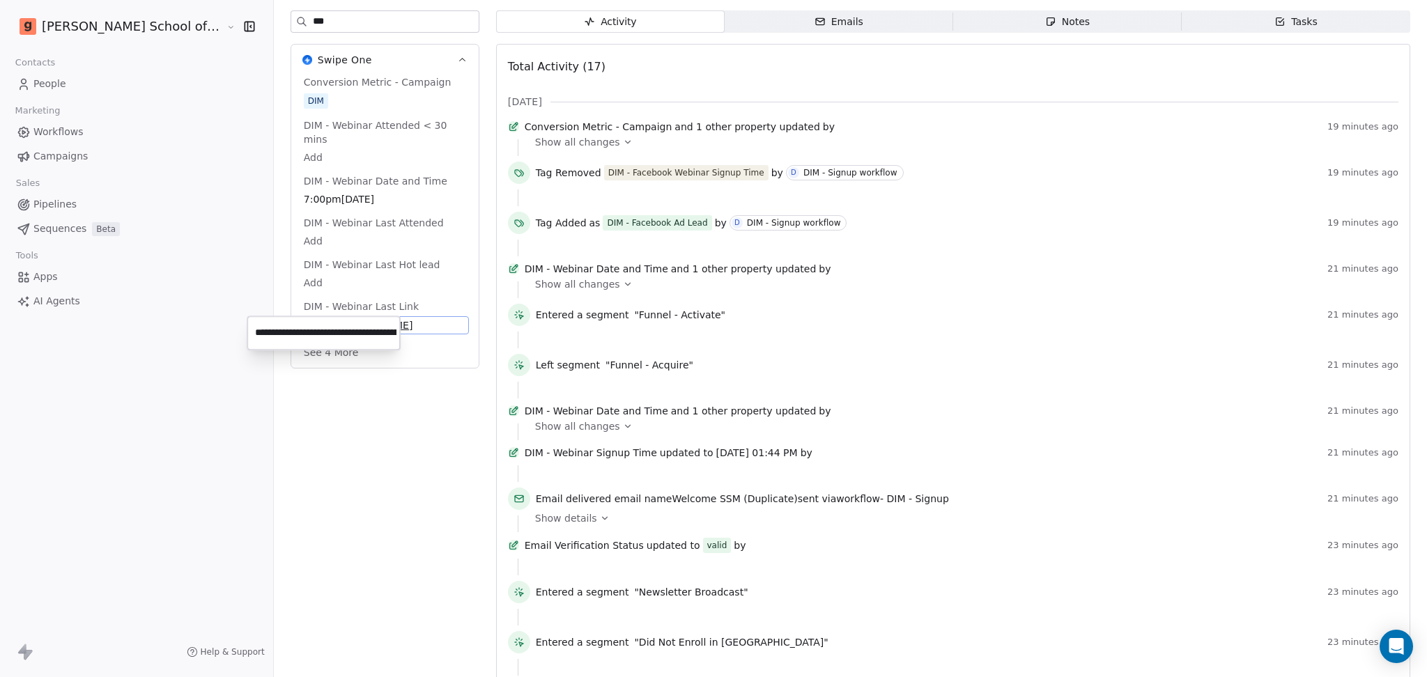
click at [353, 462] on html "[PERSON_NAME] School of Finance LLP Contacts People Marketing Workflows Campaig…" at bounding box center [713, 338] width 1427 height 677
